Goal: Task Accomplishment & Management: Manage account settings

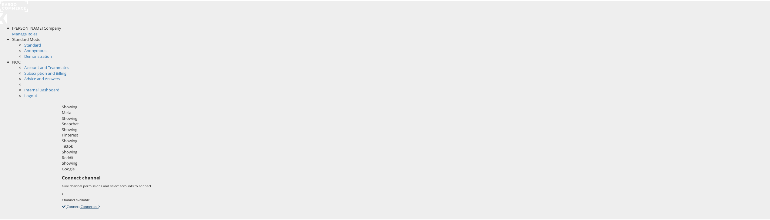
click at [62, 203] on icon at bounding box center [62, 205] width 0 height 5
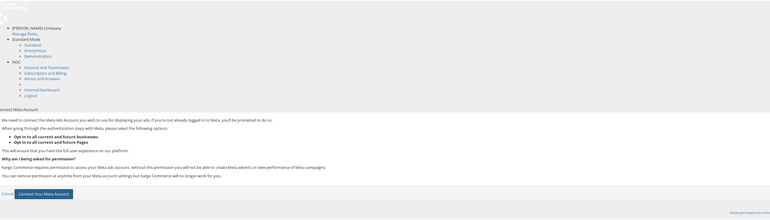
click button "Connect Your Meta Account"
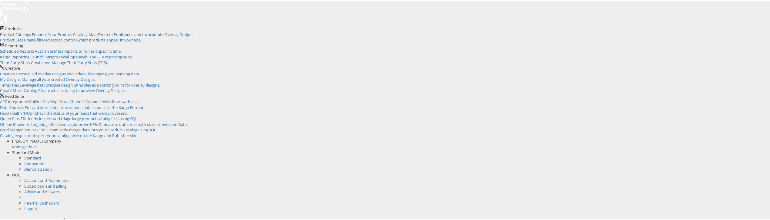
click at [21, 172] on span "NOC" at bounding box center [16, 174] width 8 height 5
click at [713, 177] on li "Internal Dashboard" at bounding box center [400, 180] width 752 height 6
click at [59, 177] on link "Internal Dashboard" at bounding box center [41, 179] width 35 height 5
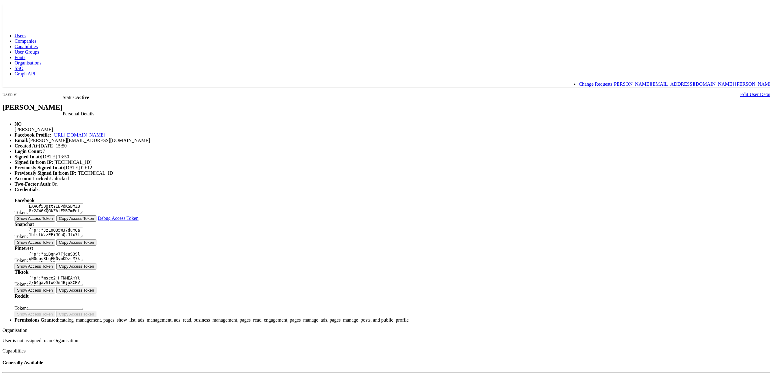
click at [36, 37] on link "Companies" at bounding box center [26, 39] width 22 height 5
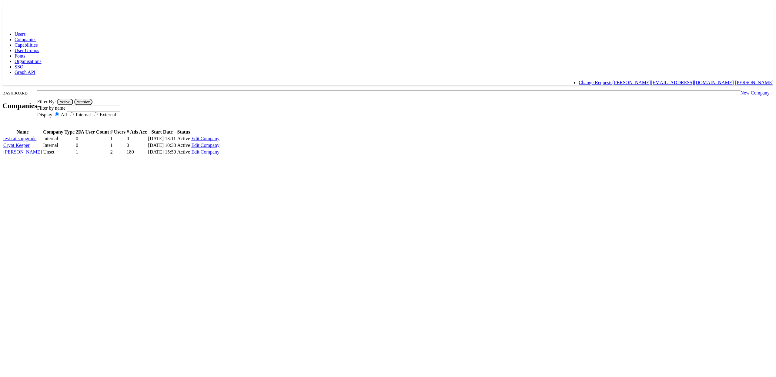
click at [25, 53] on span "Fonts" at bounding box center [20, 55] width 11 height 5
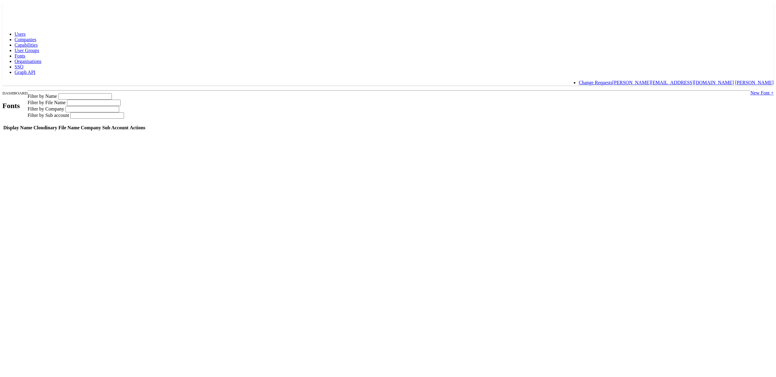
click at [23, 64] on span "SSO" at bounding box center [19, 66] width 9 height 5
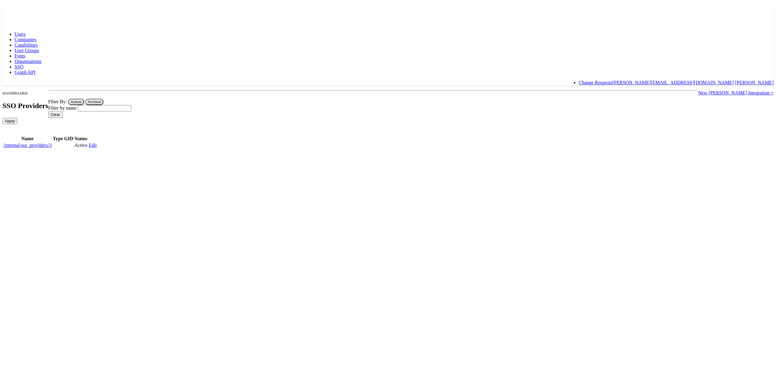
click at [52, 143] on link "/internal/sso_providers/3" at bounding box center [27, 145] width 48 height 5
click at [25, 53] on span "Fonts" at bounding box center [20, 55] width 11 height 5
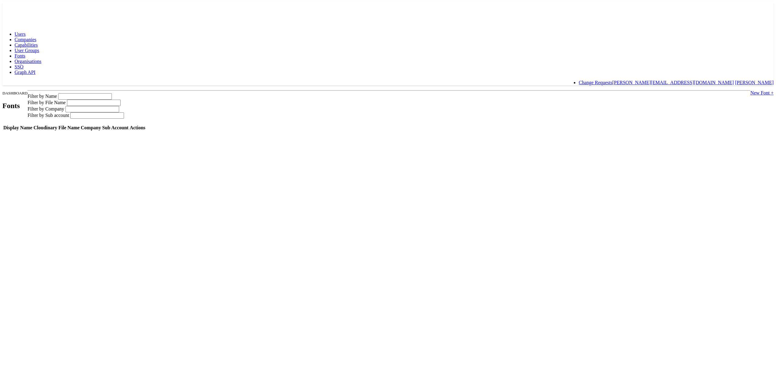
click at [23, 64] on span "SSO" at bounding box center [19, 66] width 9 height 5
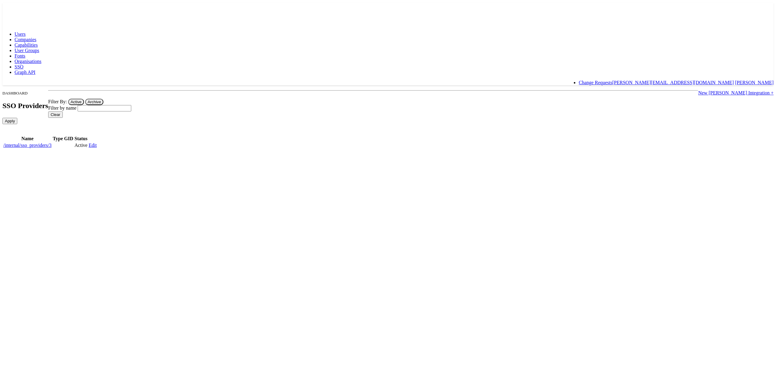
click at [52, 143] on link "/internal/sso_providers/3" at bounding box center [27, 145] width 48 height 5
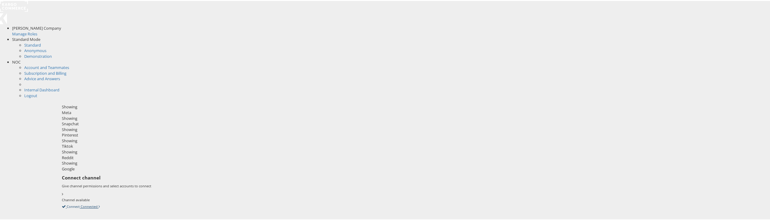
click at [62, 203] on icon at bounding box center [62, 205] width 0 height 5
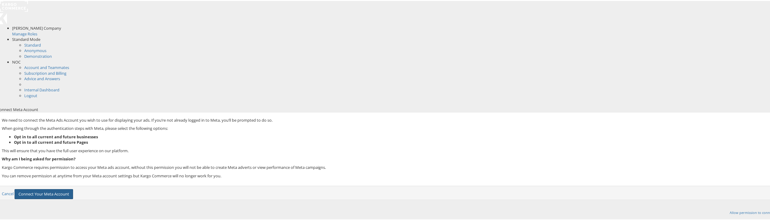
click at [73, 189] on button "Connect Your Meta Account" at bounding box center [44, 194] width 58 height 10
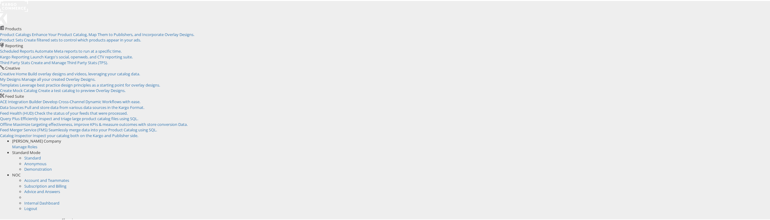
click at [21, 172] on span "NOC" at bounding box center [16, 174] width 8 height 5
click at [59, 177] on link "Internal Dashboard" at bounding box center [41, 179] width 35 height 5
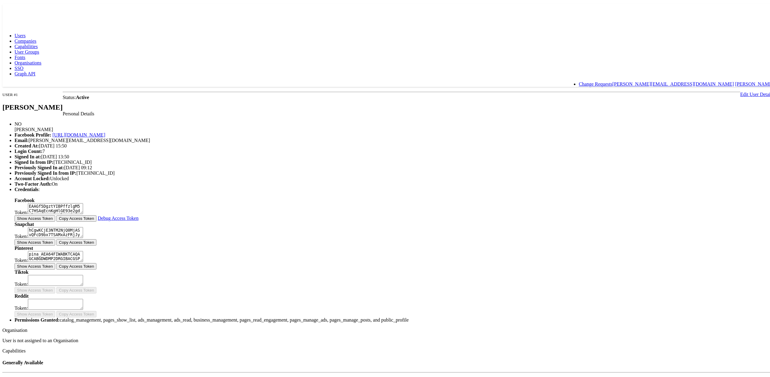
click at [25, 53] on span "Fonts" at bounding box center [20, 55] width 11 height 5
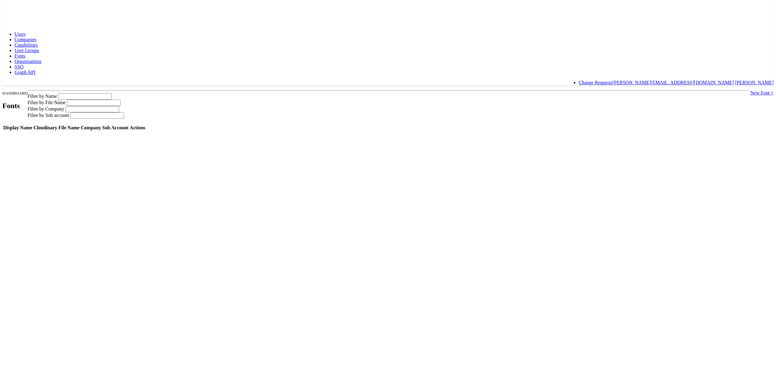
click at [23, 64] on span "SSO" at bounding box center [19, 66] width 9 height 5
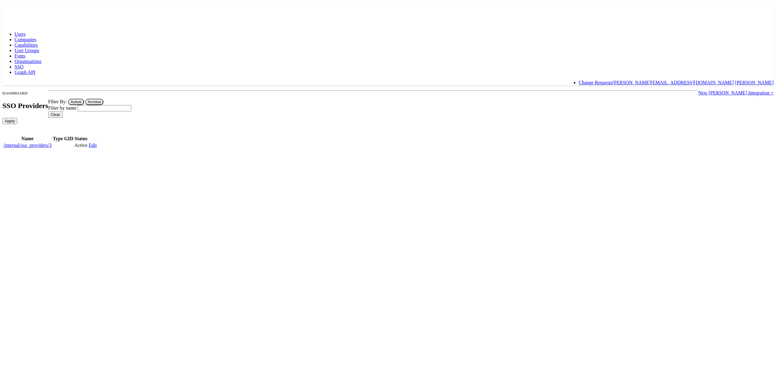
click at [52, 143] on link "/internal/sso_providers/3" at bounding box center [27, 145] width 48 height 5
click at [698, 90] on link "New [PERSON_NAME] Integration +" at bounding box center [735, 92] width 75 height 5
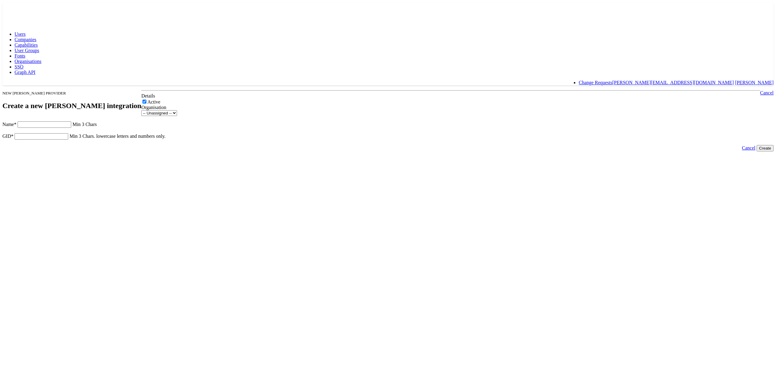
click at [742, 151] on link "Cancel" at bounding box center [748, 147] width 13 height 5
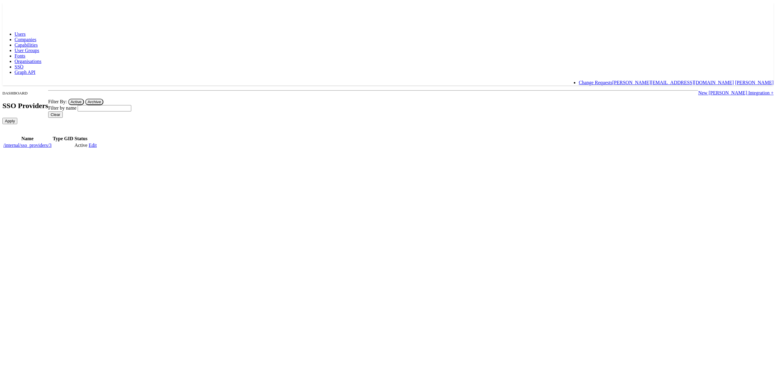
click at [25, 53] on span "Fonts" at bounding box center [20, 55] width 11 height 5
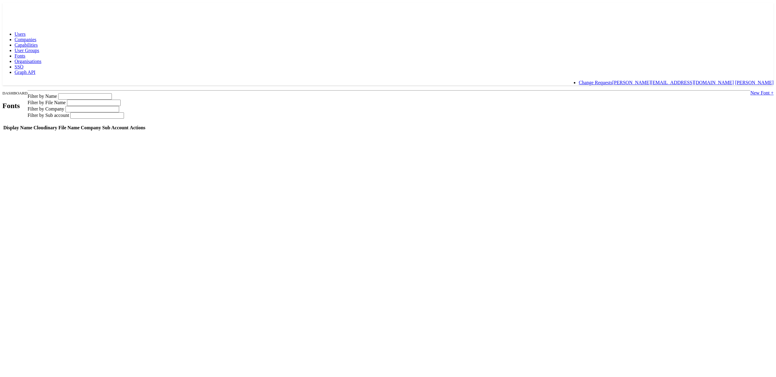
click at [325, 134] on html "Users Companies Capabilities User Groups Fonts Organisations SSO Graph API Chan…" at bounding box center [388, 67] width 776 height 134
click at [23, 64] on span "SSO" at bounding box center [19, 66] width 9 height 5
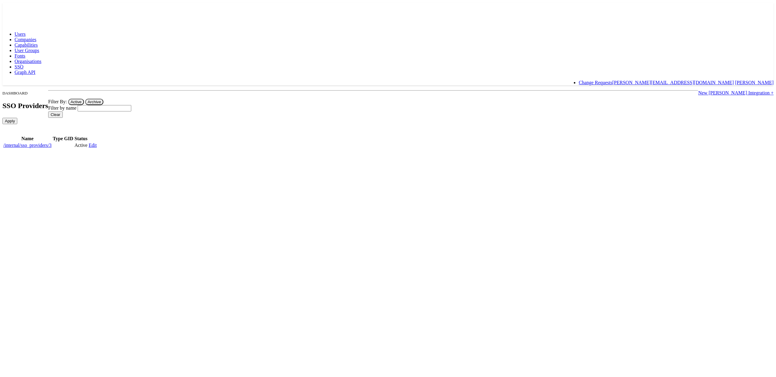
click at [39, 48] on span "User Groups" at bounding box center [27, 50] width 25 height 5
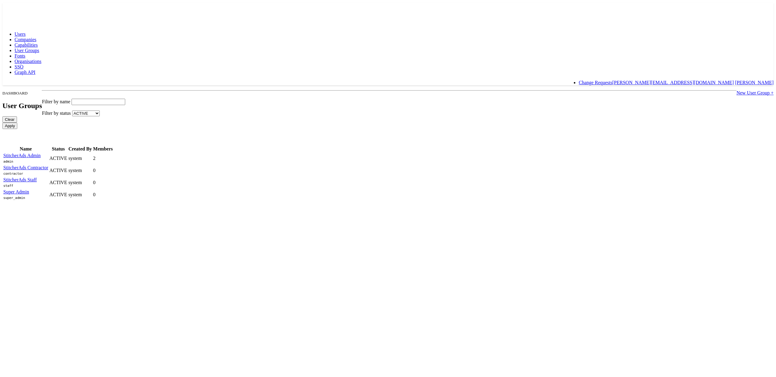
click at [25, 53] on span "Fonts" at bounding box center [20, 55] width 11 height 5
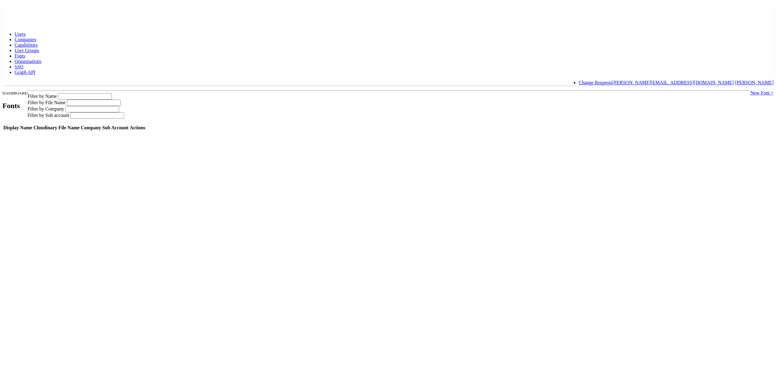
click at [23, 64] on link "SSO" at bounding box center [19, 66] width 9 height 5
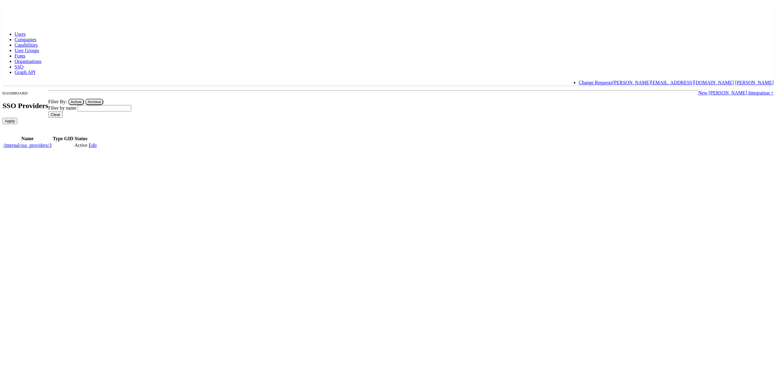
click at [52, 143] on link "/internal/sso_providers/3" at bounding box center [27, 145] width 48 height 5
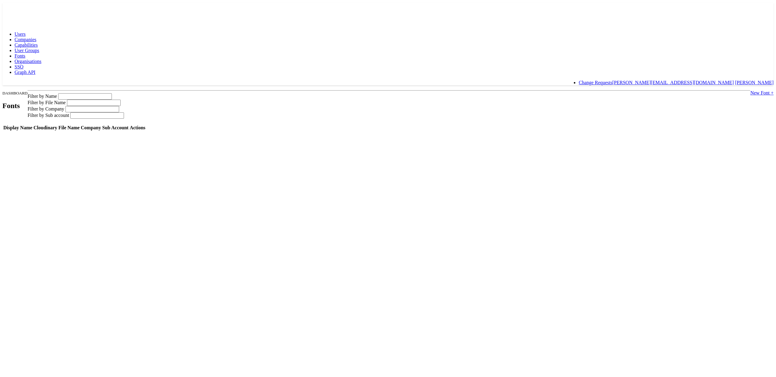
click at [39, 48] on span "User Groups" at bounding box center [27, 50] width 25 height 5
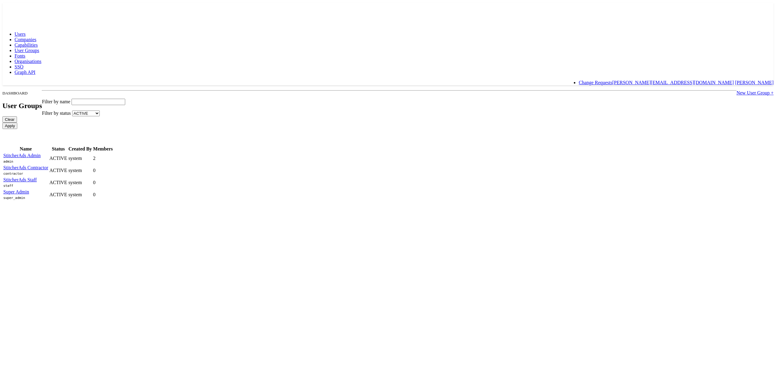
click at [25, 53] on span "Fonts" at bounding box center [20, 55] width 11 height 5
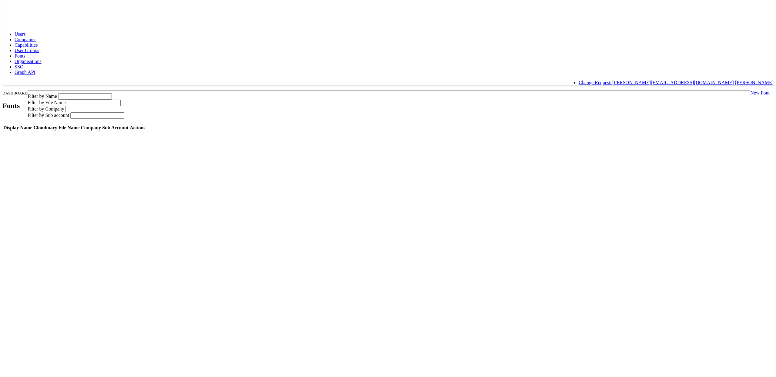
click at [42, 59] on span "Organisations" at bounding box center [28, 61] width 27 height 5
click at [39, 48] on span "User Groups" at bounding box center [27, 50] width 25 height 5
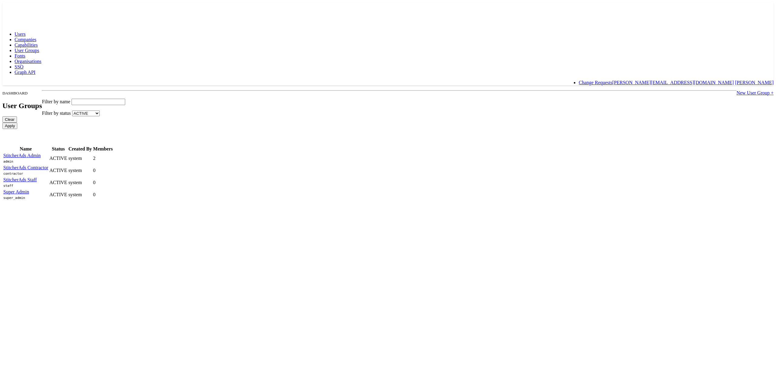
click at [25, 53] on span "Fonts" at bounding box center [20, 55] width 11 height 5
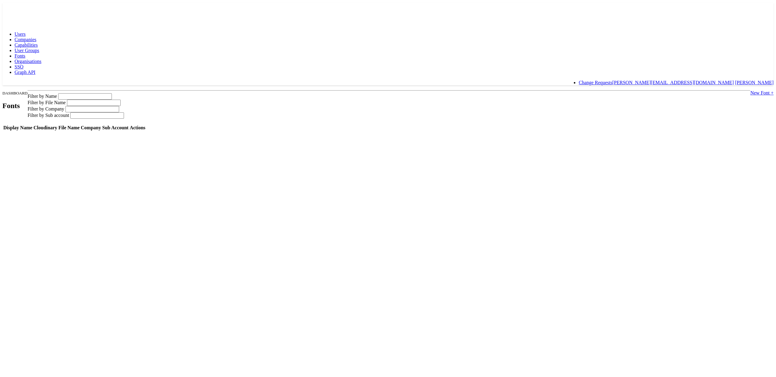
click at [42, 59] on span "Organisations" at bounding box center [28, 61] width 27 height 5
click at [165, 44] on body "Users Companies Capabilities User Groups Fonts Organisations SSO Graph API Chan…" at bounding box center [387, 72] width 771 height 140
click at [42, 59] on link "Organisations" at bounding box center [28, 61] width 27 height 5
click at [42, 59] on span "Organisations" at bounding box center [28, 61] width 27 height 5
click at [23, 64] on span "SSO" at bounding box center [19, 66] width 9 height 5
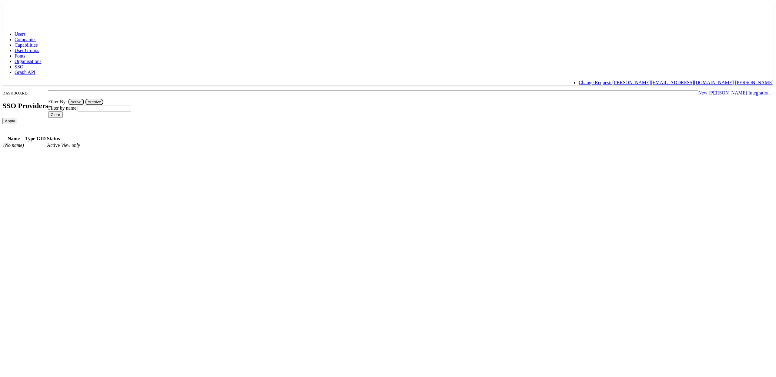
click at [42, 59] on span "Organisations" at bounding box center [28, 61] width 27 height 5
click at [23, 64] on span "SSO" at bounding box center [19, 66] width 9 height 5
click at [60, 143] on span "Active" at bounding box center [53, 145] width 13 height 5
click at [42, 143] on link "[PERSON_NAME]" at bounding box center [22, 145] width 38 height 5
